Goal: Information Seeking & Learning: Learn about a topic

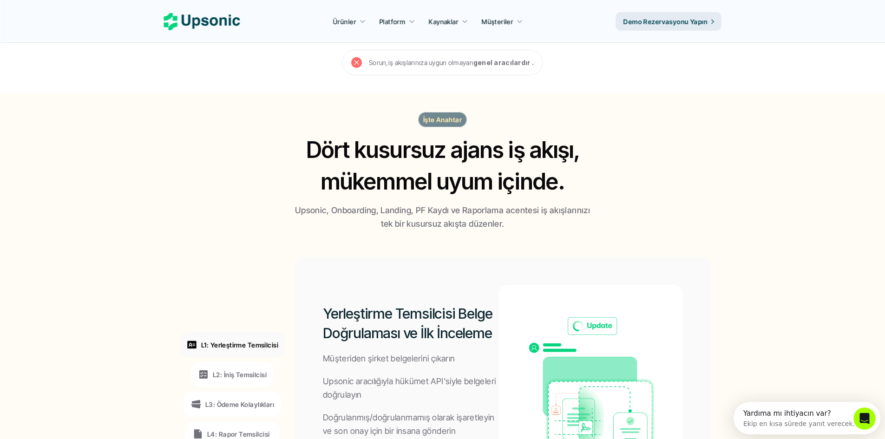
scroll to position [558, 0]
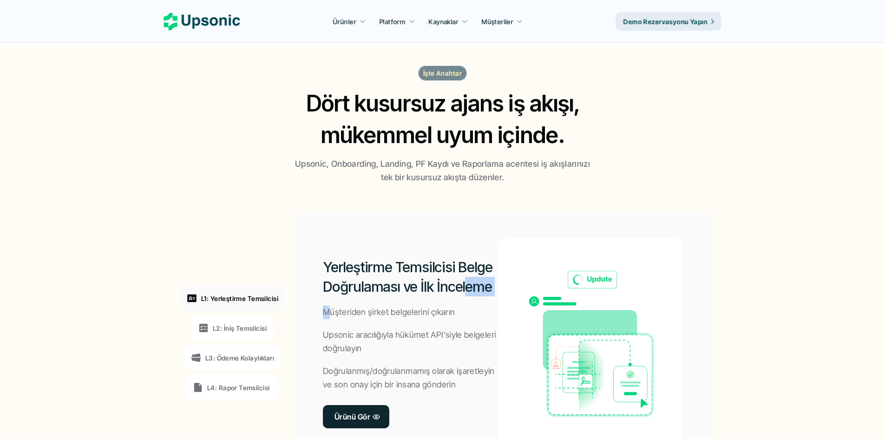
drag, startPoint x: 330, startPoint y: 311, endPoint x: 469, endPoint y: 303, distance: 139.7
click at [469, 303] on div "Yerleştirme Temsilcisi Belge Doğrulaması ve İlk İnceleme Müşteriden şirket belg…" at bounding box center [411, 342] width 176 height 209
drag, startPoint x: 328, startPoint y: 333, endPoint x: 497, endPoint y: 323, distance: 169.0
click at [494, 322] on div "Yerleştirme Temsilcisi Belge Doğrulaması ve İlk İnceleme Müşteriden şirket belg…" at bounding box center [411, 342] width 176 height 209
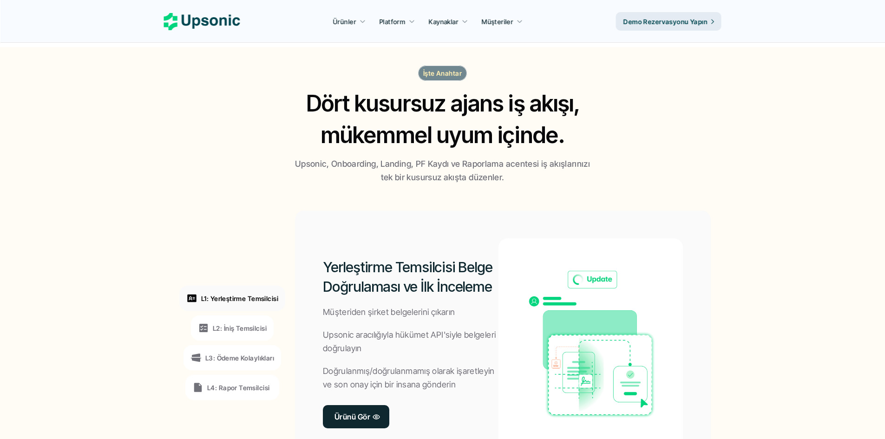
click at [497, 323] on div "Yerleştirme Temsilcisi Belge Doğrulaması ve İlk İnceleme Müşteriden şirket belg…" at bounding box center [411, 342] width 176 height 209
drag, startPoint x: 337, startPoint y: 367, endPoint x: 494, endPoint y: 361, distance: 157.2
click at [466, 362] on div "Yerleştirme Temsilcisi Belge Doğrulaması ve İlk İnceleme Müşteriden şirket belg…" at bounding box center [411, 342] width 176 height 209
click at [494, 361] on div "Yerleştirme Temsilcisi Belge Doğrulaması ve İlk İnceleme Müşteriden şirket belg…" at bounding box center [411, 342] width 176 height 209
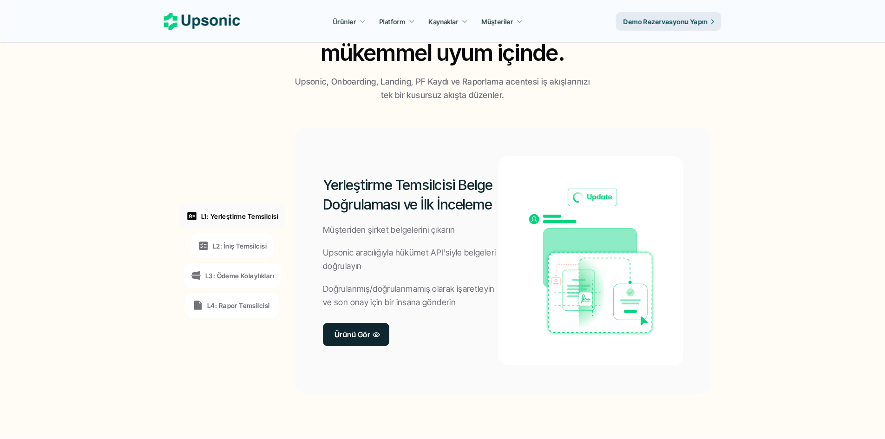
scroll to position [651, 0]
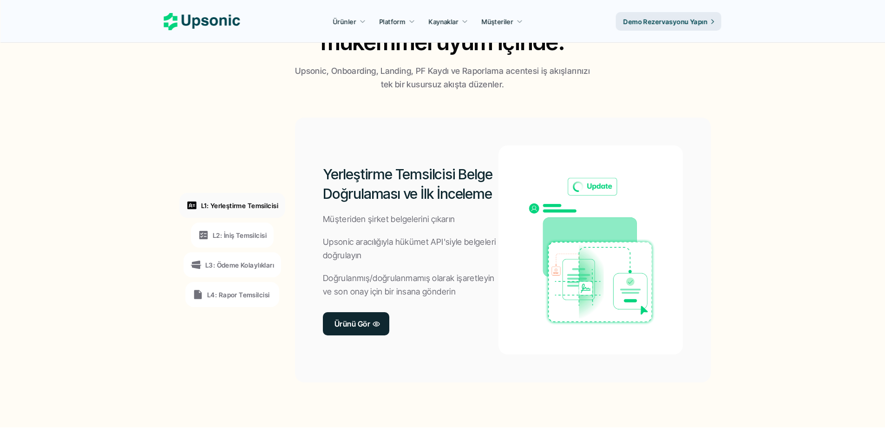
click at [239, 237] on font "L2: İniş Temsilcisi" at bounding box center [240, 235] width 54 height 8
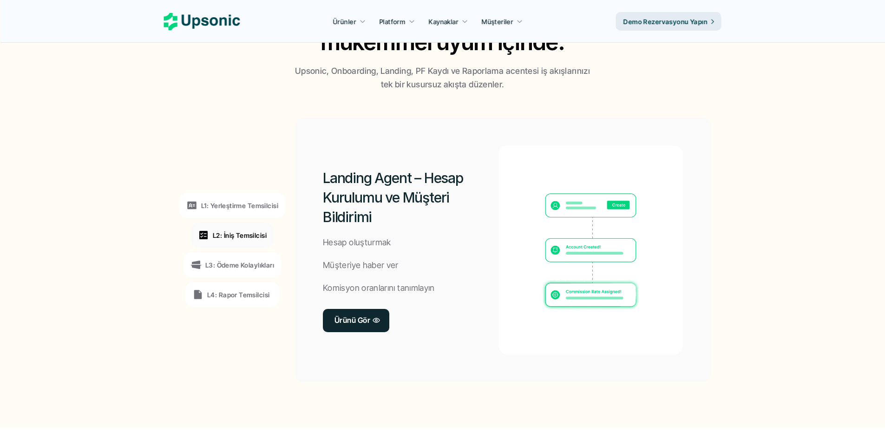
click at [227, 258] on div "L3: Ödeme Kolaylıkları" at bounding box center [233, 264] width 98 height 25
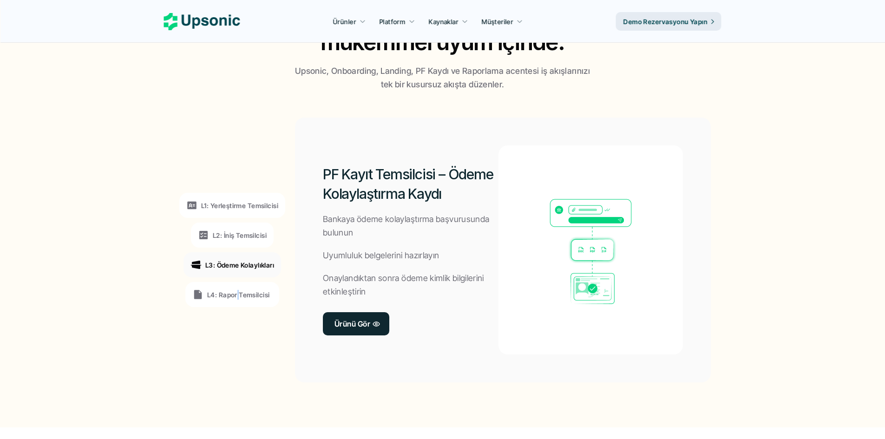
click at [237, 293] on font "L4: Rapor Temsilcisi" at bounding box center [238, 295] width 62 height 8
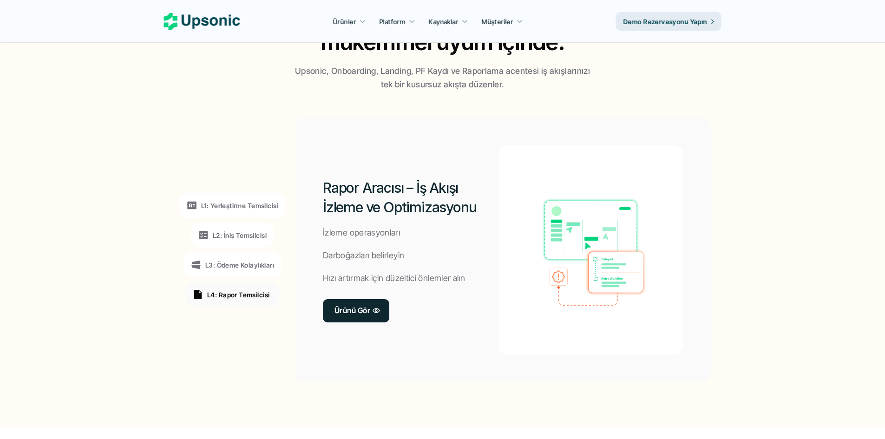
drag, startPoint x: 384, startPoint y: 99, endPoint x: 747, endPoint y: 78, distance: 364.1
click at [386, 100] on section "L1: Yerleştirme Temsilcisi L2: İniş Temsilcisi L3: Ödeme Kolaylıkları L4: Rapor…" at bounding box center [443, 250] width 880 height 318
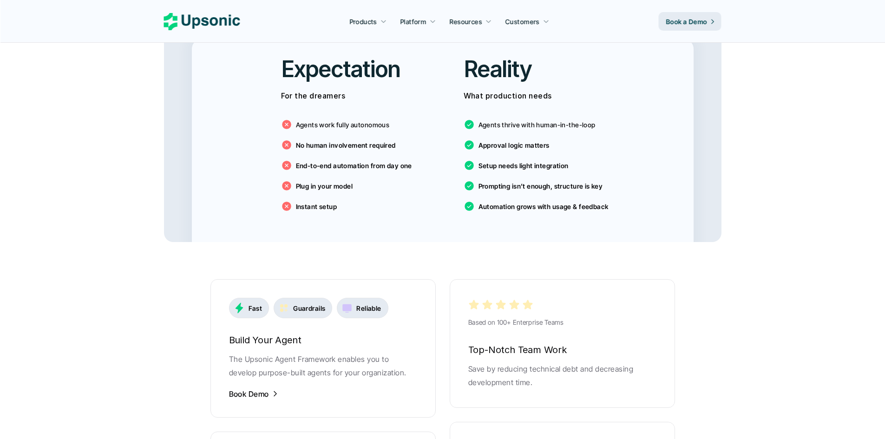
scroll to position [1568, 0]
